Goal: Task Accomplishment & Management: Manage account settings

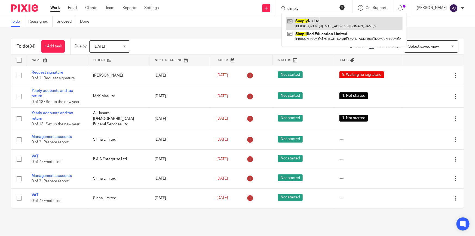
type input "simply"
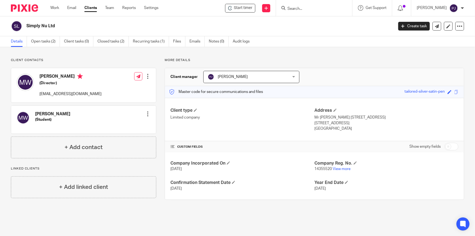
click at [448, 148] on input "checkbox" at bounding box center [452, 147] width 14 height 8
checkbox input "true"
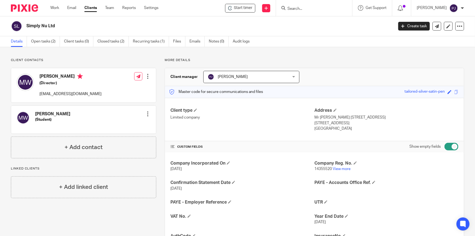
scroll to position [49, 0]
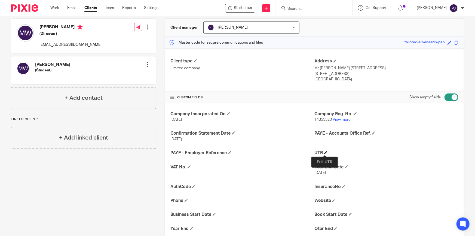
click at [324, 151] on span at bounding box center [325, 152] width 3 height 3
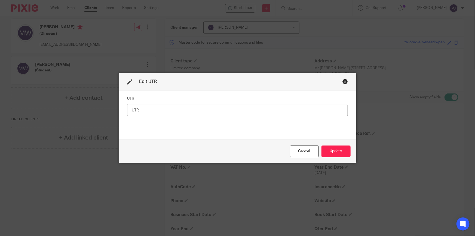
click at [222, 110] on input "text" at bounding box center [237, 110] width 221 height 12
type input "9212011477"
click at [330, 150] on button "Update" at bounding box center [336, 151] width 29 height 12
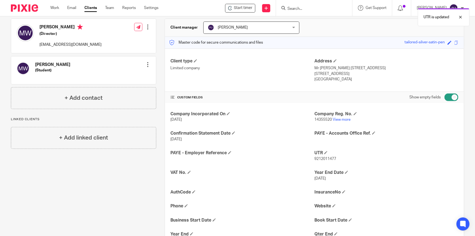
scroll to position [99, 0]
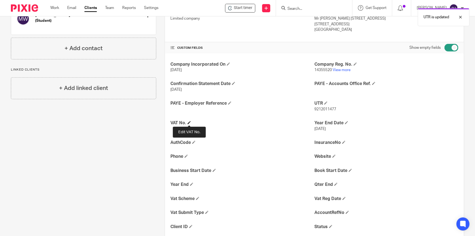
click at [188, 122] on span at bounding box center [189, 122] width 3 height 3
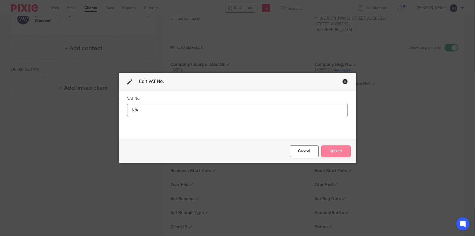
type input "N/A"
click at [322, 145] on button "Update" at bounding box center [336, 151] width 29 height 12
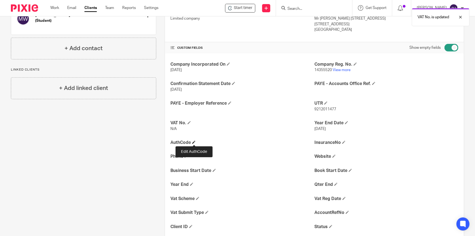
click at [193, 141] on span at bounding box center [193, 142] width 3 height 3
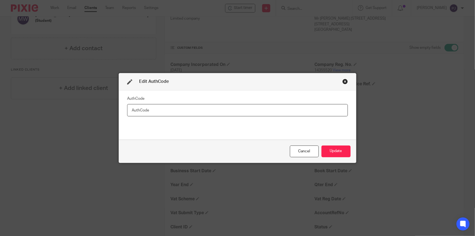
click at [215, 114] on input "text" at bounding box center [237, 110] width 221 height 12
paste input "UTCUH4"
type input "UTCUH4"
click at [334, 150] on button "Update" at bounding box center [336, 151] width 29 height 12
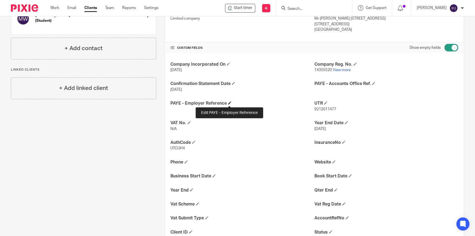
click at [229, 103] on span at bounding box center [229, 102] width 3 height 3
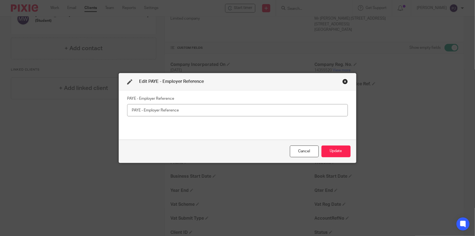
click at [187, 111] on input "text" at bounding box center [237, 110] width 221 height 12
type input "120 / VE68467"
click at [334, 149] on button "Update" at bounding box center [336, 151] width 29 height 12
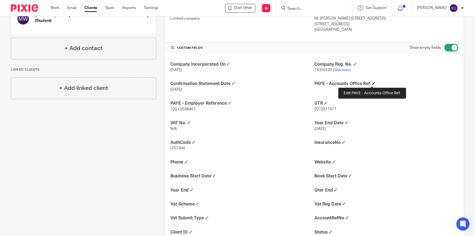
click at [372, 82] on span at bounding box center [373, 83] width 3 height 3
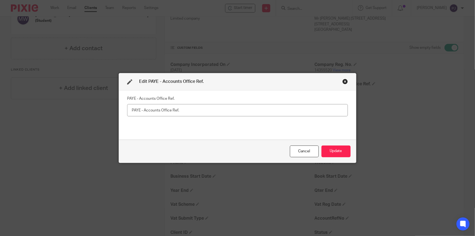
click at [290, 113] on input "text" at bounding box center [237, 110] width 221 height 12
type input "120PL03011432"
click at [344, 147] on button "Update" at bounding box center [336, 151] width 29 height 12
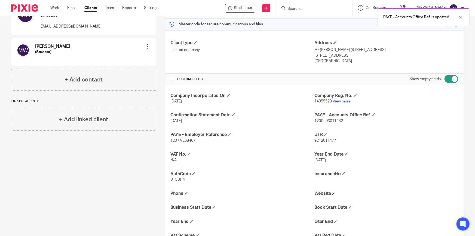
scroll to position [0, 0]
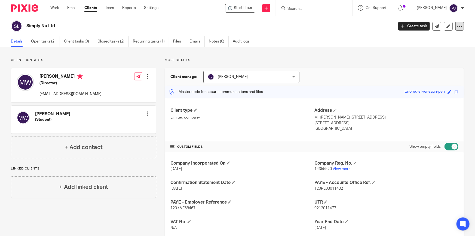
click at [459, 30] on div at bounding box center [460, 26] width 9 height 9
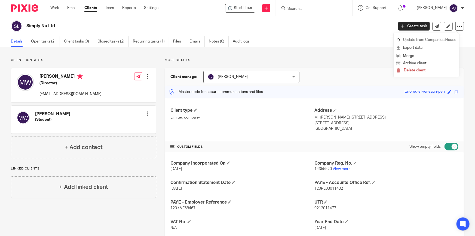
click at [434, 40] on link "Update from Companies House" at bounding box center [427, 40] width 60 height 8
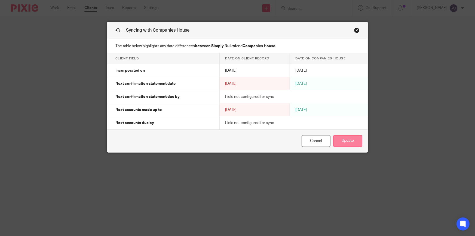
click at [341, 142] on button "Update" at bounding box center [347, 141] width 29 height 12
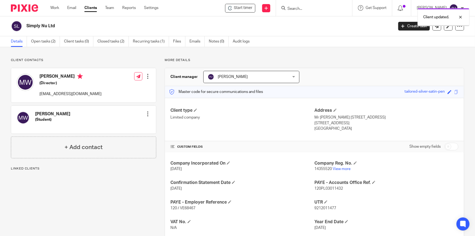
scroll to position [33, 0]
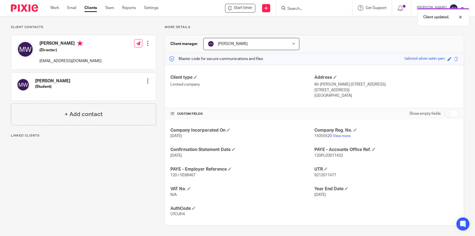
click at [452, 113] on input "checkbox" at bounding box center [452, 114] width 14 height 8
checkbox input "true"
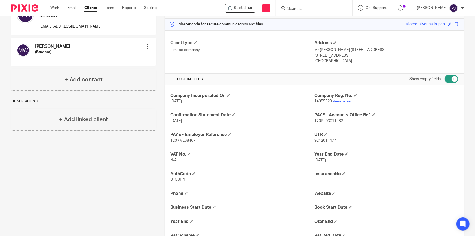
scroll to position [18, 0]
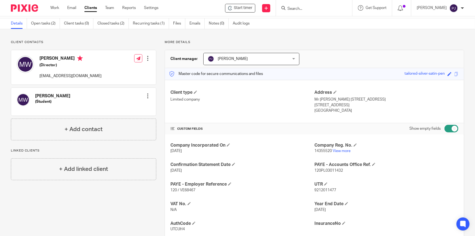
click at [149, 56] on div at bounding box center [147, 58] width 5 height 5
click at [127, 70] on link "Edit contact" at bounding box center [122, 70] width 52 height 8
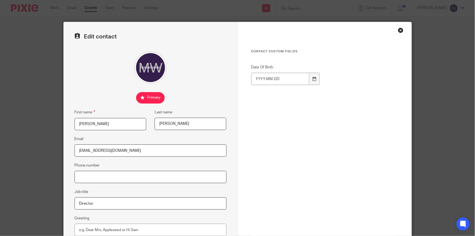
click at [115, 180] on input "Phone number" at bounding box center [151, 177] width 152 height 12
paste input "+44 7824 326657"
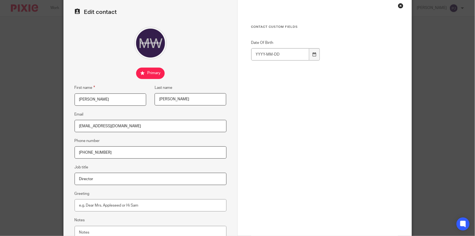
scroll to position [73, 0]
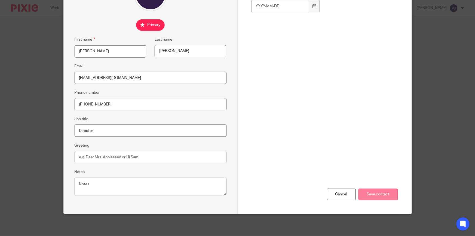
type input "[PHONE_NUMBER]"
click at [389, 195] on input "Save contact" at bounding box center [378, 194] width 39 height 12
click at [377, 196] on input "Save contact" at bounding box center [378, 194] width 39 height 12
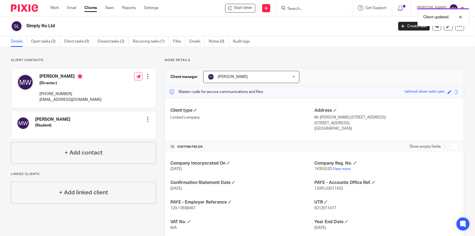
click at [147, 119] on div at bounding box center [147, 119] width 5 height 5
click at [109, 132] on link "Edit contact" at bounding box center [122, 131] width 52 height 8
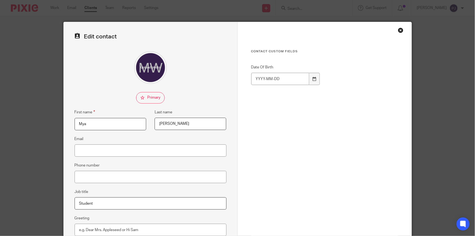
click at [113, 126] on input "Mya" at bounding box center [111, 124] width 72 height 12
click at [98, 151] on input "Email" at bounding box center [151, 150] width 152 height 12
paste input "[EMAIL_ADDRESS][DOMAIN_NAME]"
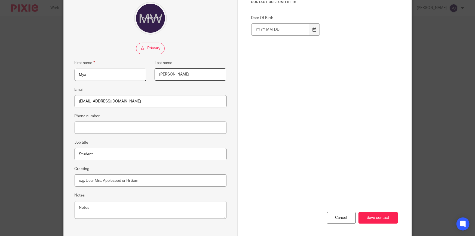
scroll to position [73, 0]
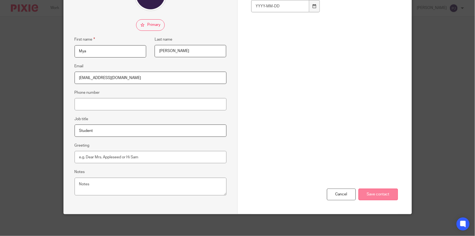
type input "[EMAIL_ADDRESS][DOMAIN_NAME]"
click at [367, 193] on input "Save contact" at bounding box center [378, 194] width 39 height 12
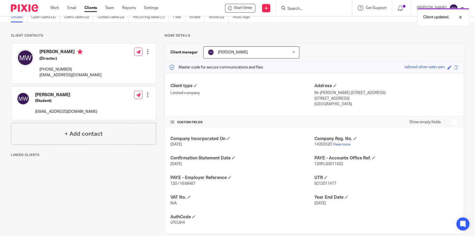
scroll to position [33, 0]
